Goal: Information Seeking & Learning: Find specific fact

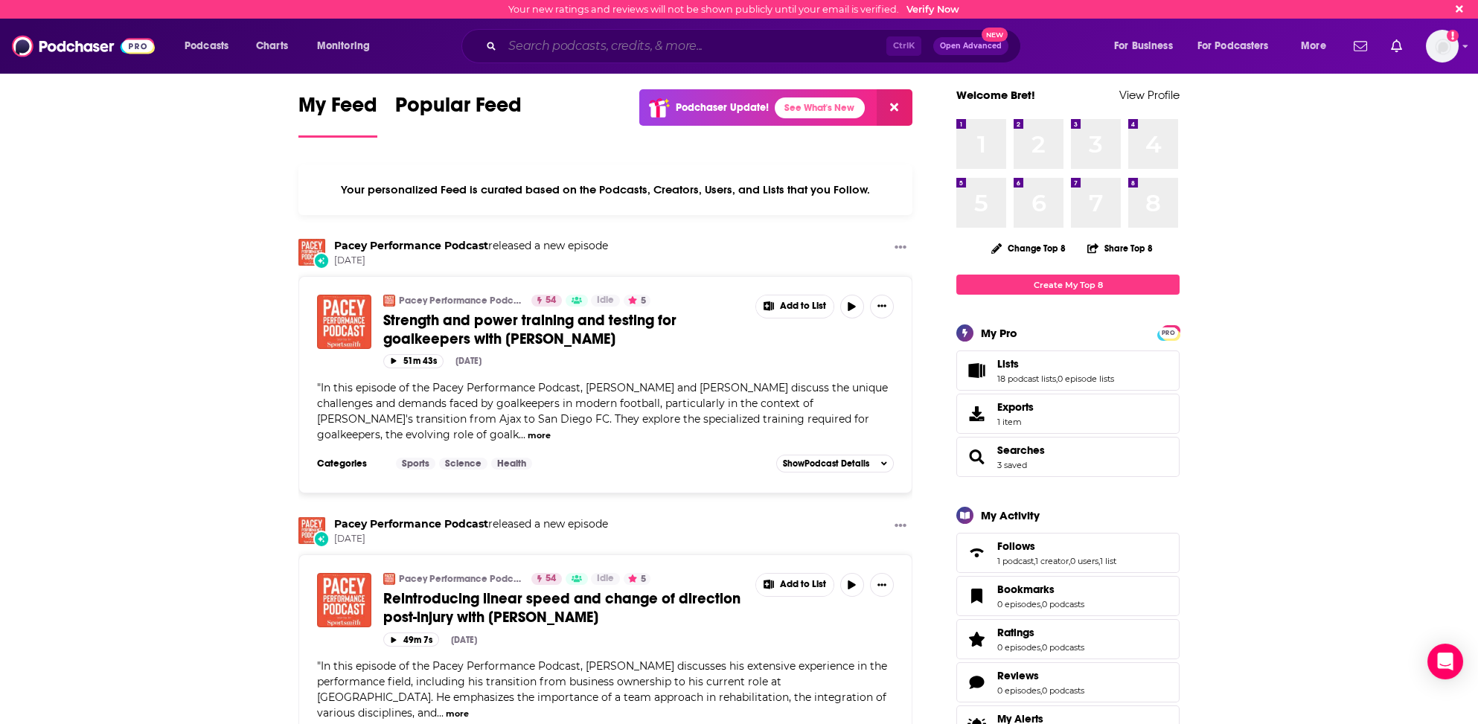
click at [523, 41] on input "Search podcasts, credits, & more..." at bounding box center [694, 46] width 384 height 24
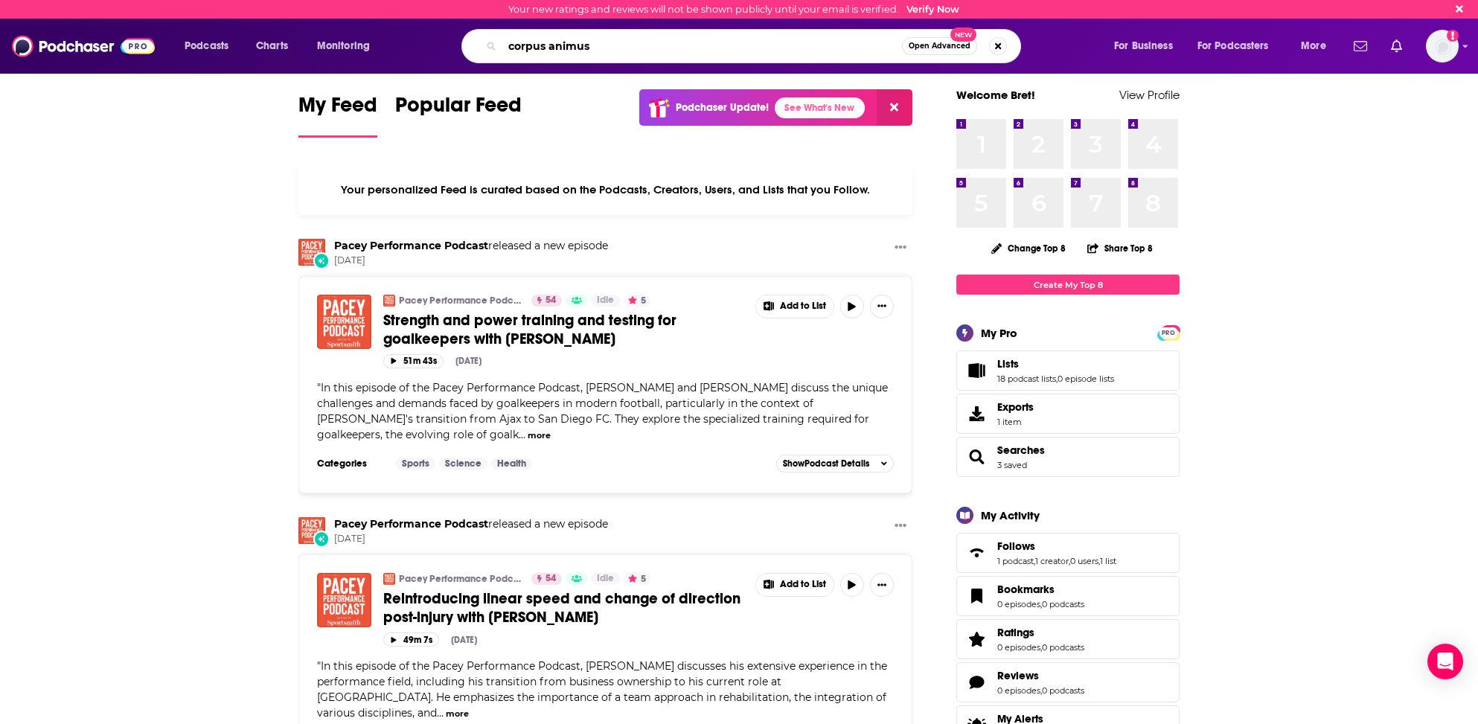
type input "corpus animus"
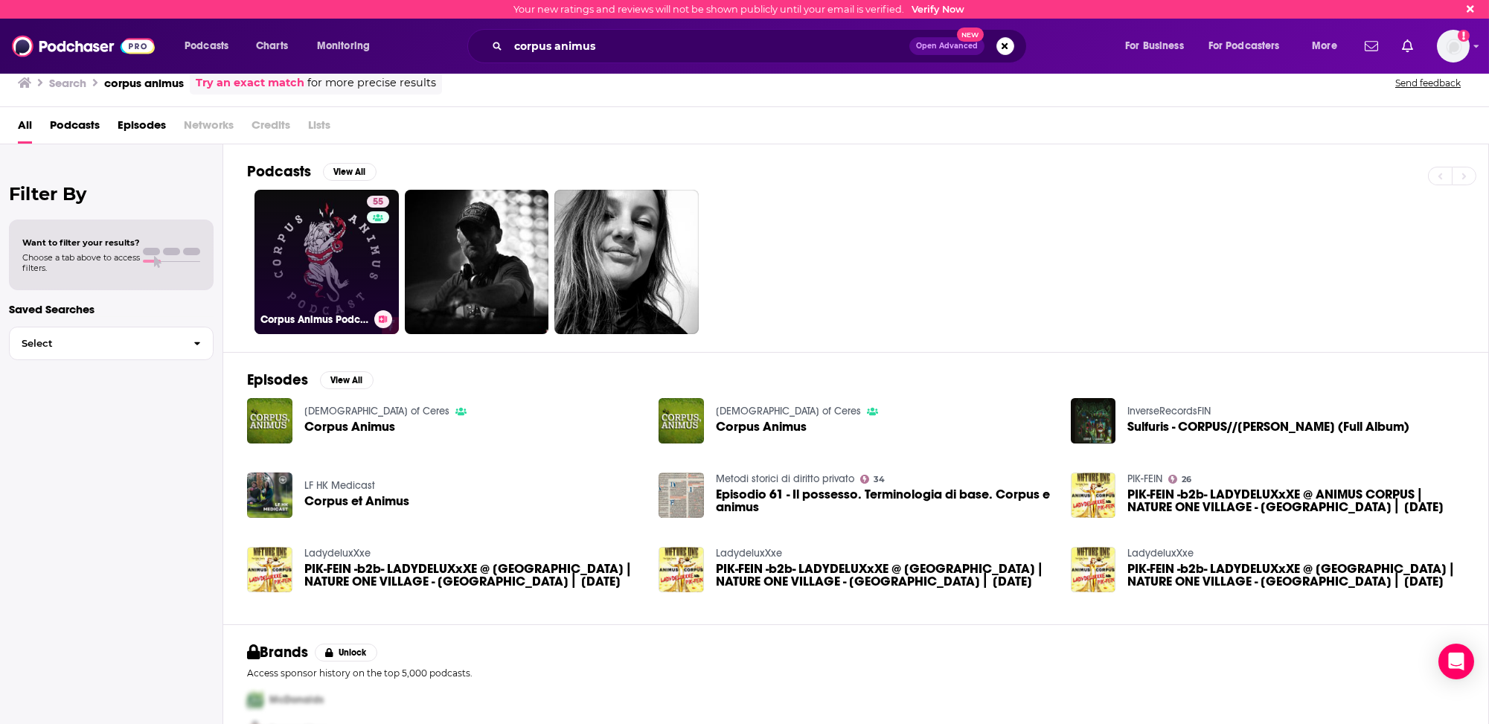
click at [306, 285] on link "55 Corpus Animus Podcast" at bounding box center [326, 262] width 144 height 144
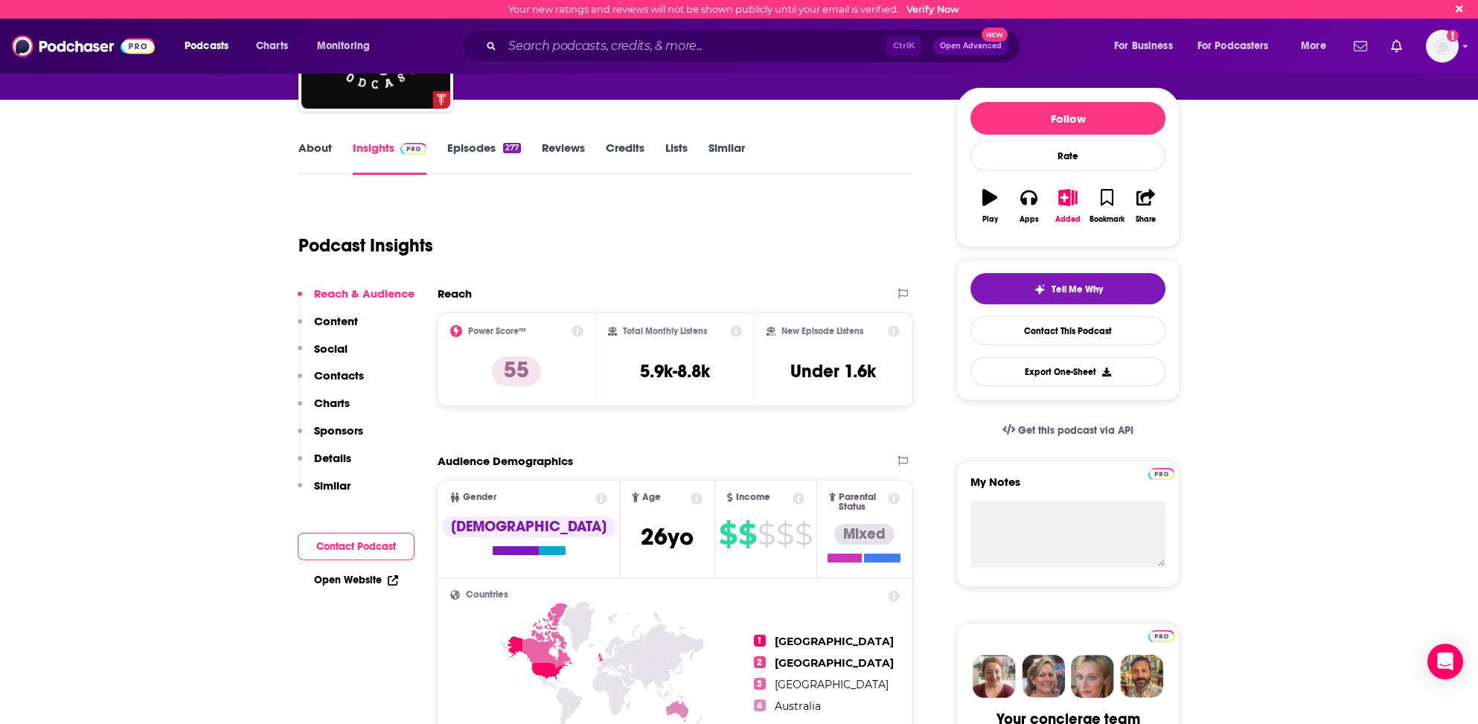
scroll to position [149, 0]
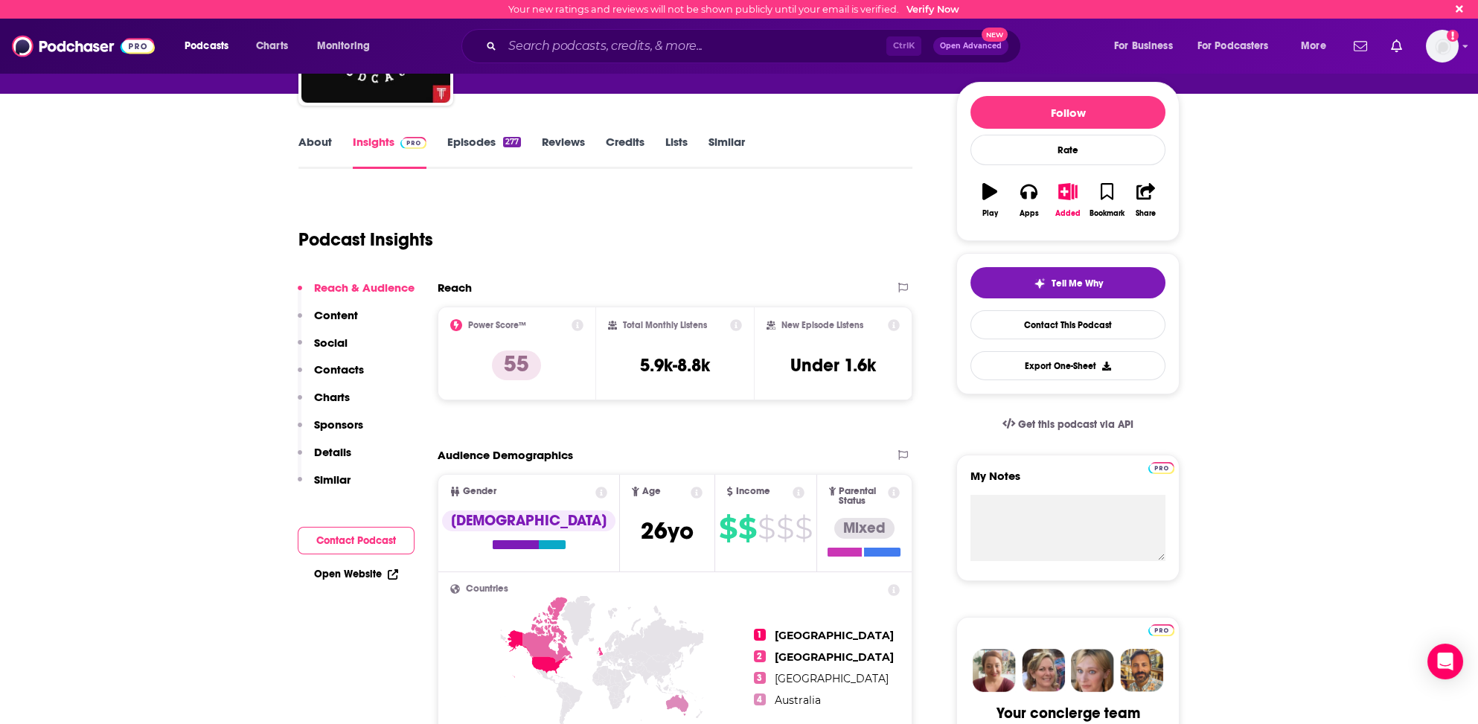
click at [341, 368] on p "Contacts" at bounding box center [339, 369] width 50 height 14
click at [307, 138] on link "About" at bounding box center [314, 152] width 33 height 34
